Goal: Task Accomplishment & Management: Use online tool/utility

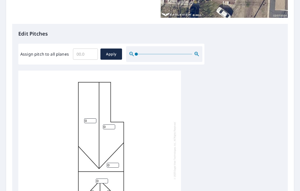
scroll to position [113, 0]
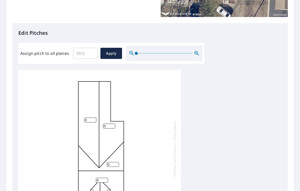
click at [88, 118] on input "0" at bounding box center [90, 120] width 12 height 5
type input "7"
click at [111, 124] on input "0" at bounding box center [109, 126] width 12 height 5
type input "7"
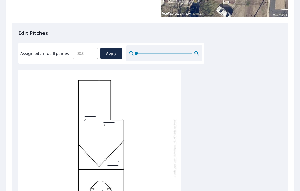
click at [117, 161] on input "0" at bounding box center [113, 163] width 12 height 5
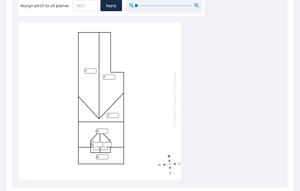
scroll to position [161, 0]
type input "7"
click at [103, 129] on input "0" at bounding box center [102, 131] width 12 height 5
type input "6"
click at [94, 142] on input "0" at bounding box center [97, 144] width 12 height 5
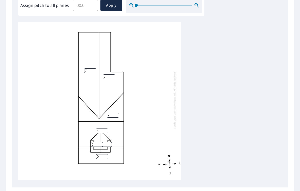
type input "6"
click at [102, 154] on input "0" at bounding box center [102, 156] width 12 height 5
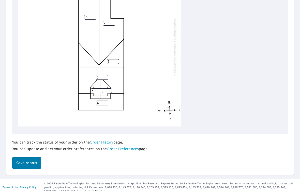
scroll to position [215, 0]
type input "4"
click at [26, 160] on span "Save report" at bounding box center [26, 163] width 21 height 6
click at [107, 89] on input "0" at bounding box center [106, 91] width 12 height 5
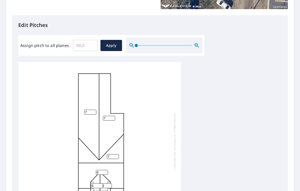
scroll to position [121, 0]
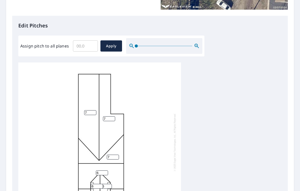
type input "06"
click at [111, 45] on span "Apply" at bounding box center [110, 46] width 13 height 6
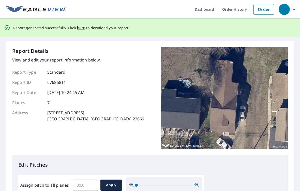
scroll to position [1, 0]
click at [77, 26] on span "here" at bounding box center [81, 28] width 8 height 6
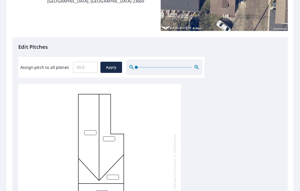
click at [91, 130] on input "number" at bounding box center [90, 132] width 12 height 5
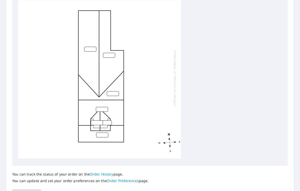
scroll to position [184, 0]
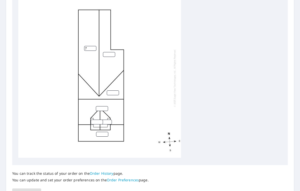
type input "7"
click at [108, 52] on input "number" at bounding box center [109, 54] width 12 height 5
type input "7"
click at [111, 90] on input "number" at bounding box center [113, 92] width 12 height 5
type input "7"
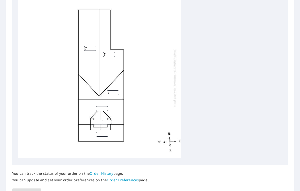
click at [102, 106] on input "number" at bounding box center [102, 108] width 12 height 5
type input "6"
click at [96, 120] on input "number" at bounding box center [97, 122] width 12 height 5
type input "6"
click at [106, 120] on input "number" at bounding box center [106, 122] width 12 height 5
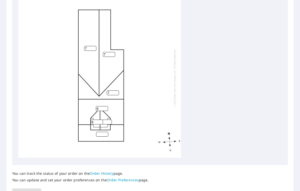
type input "6"
click at [101, 132] on input "number" at bounding box center [102, 134] width 12 height 5
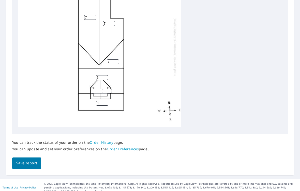
scroll to position [215, 0]
type input "4"
click at [28, 160] on span "Save report" at bounding box center [26, 163] width 21 height 6
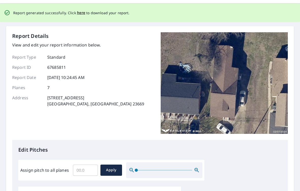
scroll to position [0, 0]
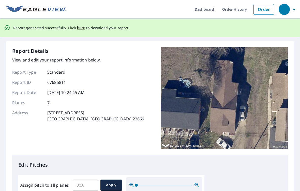
click at [78, 36] on div "Report generated successfully. Click here to download your report." at bounding box center [150, 28] width 300 height 19
click at [77, 28] on span "here" at bounding box center [81, 28] width 8 height 6
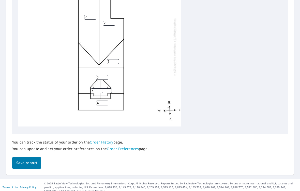
scroll to position [215, 0]
